Goal: Check status: Check status

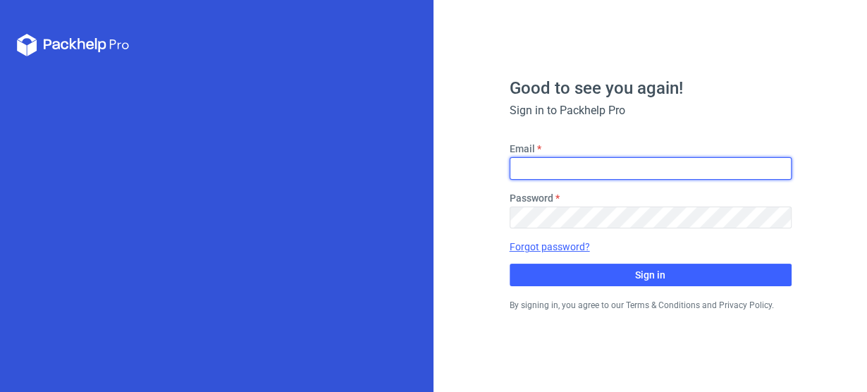
type input "[EMAIL_ADDRESS][DOMAIN_NAME]"
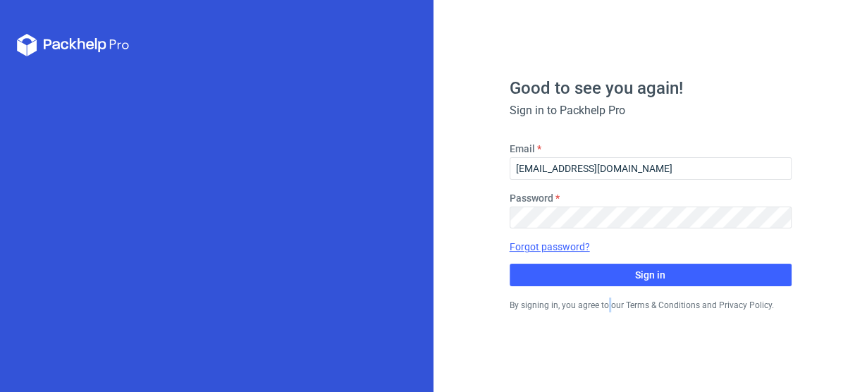
click at [608, 287] on div "Good to see you again! Sign in to Packhelp Pro Email [EMAIL_ADDRESS][DOMAIN_NAM…" at bounding box center [651, 196] width 282 height 233
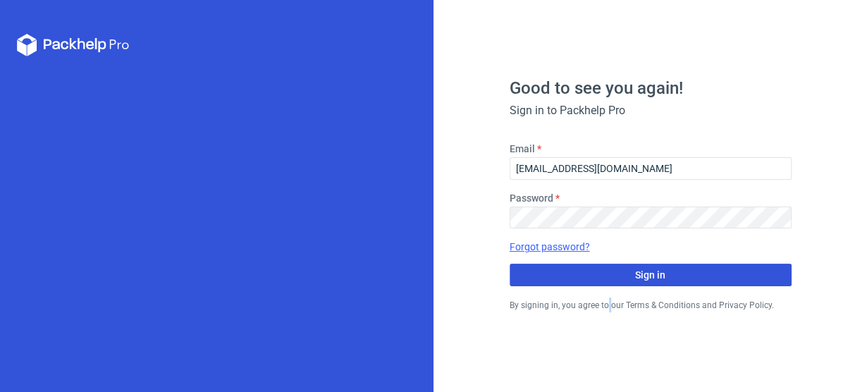
click at [608, 278] on button "Sign in" at bounding box center [651, 275] width 282 height 23
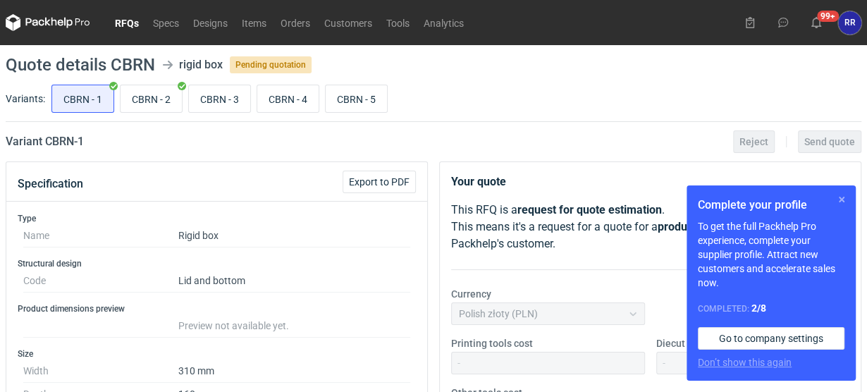
click at [839, 199] on button "button" at bounding box center [841, 199] width 17 height 17
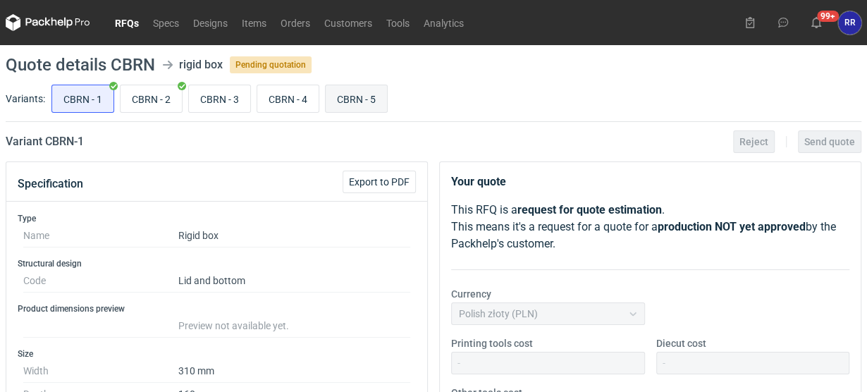
click at [369, 97] on input "CBRN - 5" at bounding box center [356, 98] width 61 height 27
radio input "true"
